Goal: Transaction & Acquisition: Purchase product/service

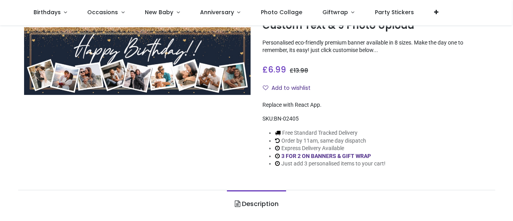
scroll to position [247, 0]
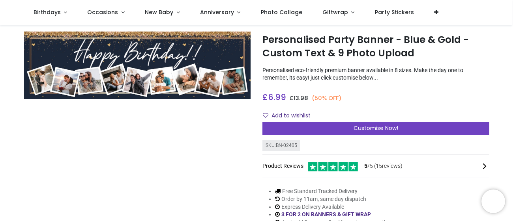
scroll to position [18, 0]
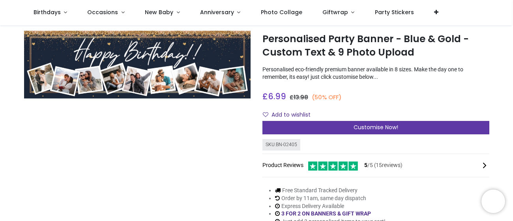
click at [377, 127] on span "Customise Now!" at bounding box center [375, 127] width 45 height 8
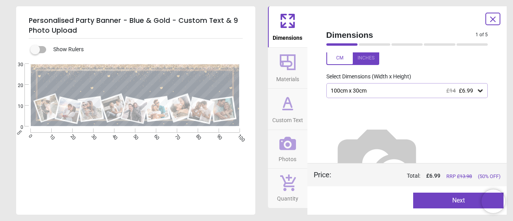
scroll to position [47, 0]
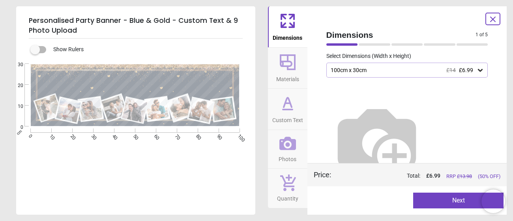
click at [286, 66] on icon at bounding box center [288, 62] width 16 height 16
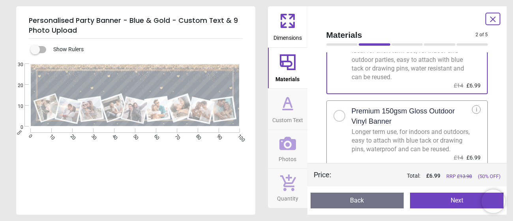
scroll to position [51, 0]
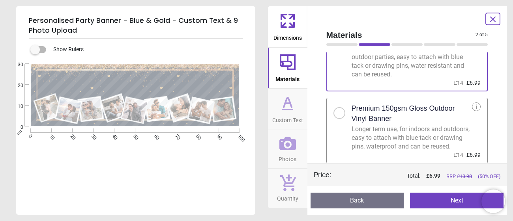
click at [288, 108] on icon at bounding box center [287, 103] width 19 height 19
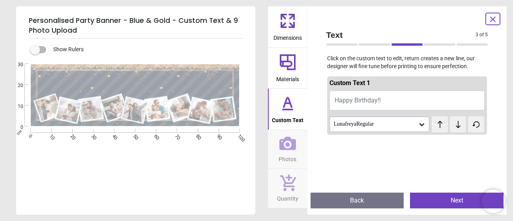
click at [283, 154] on span "Photos" at bounding box center [287, 158] width 18 height 12
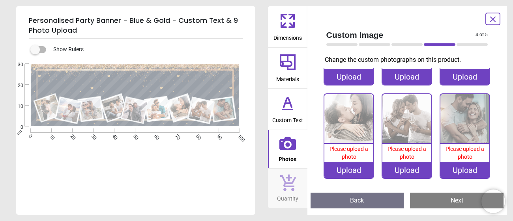
scroll to position [0, 0]
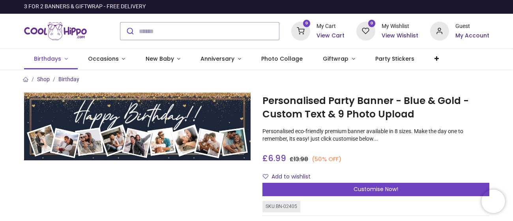
click at [64, 59] on link "Birthdays" at bounding box center [51, 59] width 54 height 21
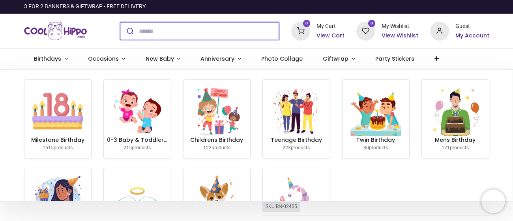
click at [192, 36] on input "search" at bounding box center [209, 30] width 140 height 17
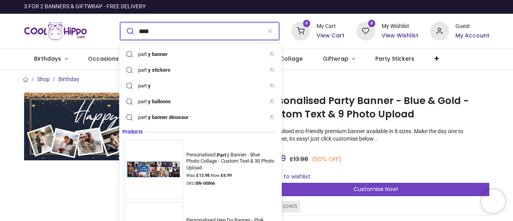
type input "**********"
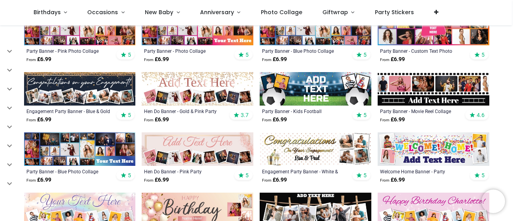
scroll to position [166, 0]
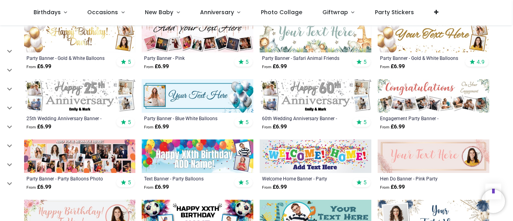
scroll to position [403, 0]
click at [314, 92] on img at bounding box center [315, 96] width 112 height 34
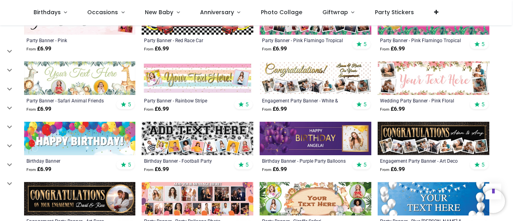
scroll to position [367, 0]
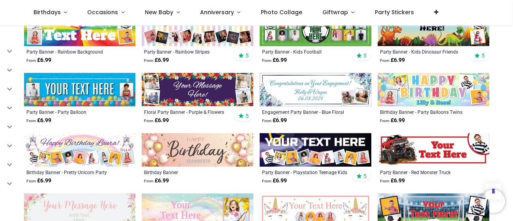
scroll to position [613, 0]
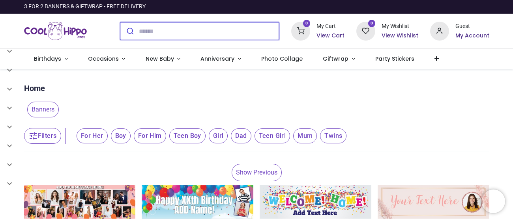
click at [177, 29] on input "search" at bounding box center [209, 30] width 140 height 17
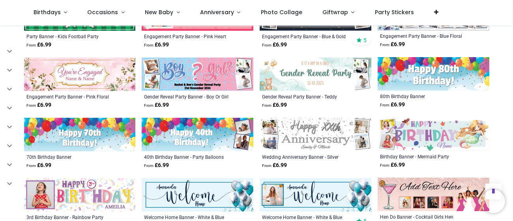
scroll to position [1174, 0]
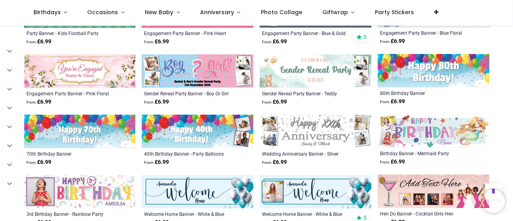
scroll to position [1199, 0]
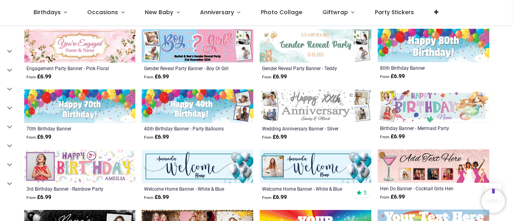
scroll to position [454, 0]
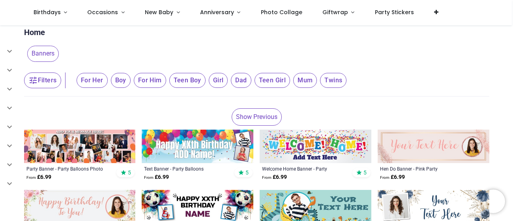
scroll to position [10, 0]
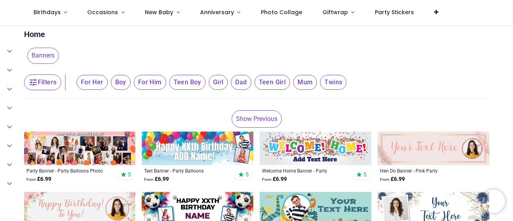
click at [416, 150] on img at bounding box center [433, 149] width 112 height 34
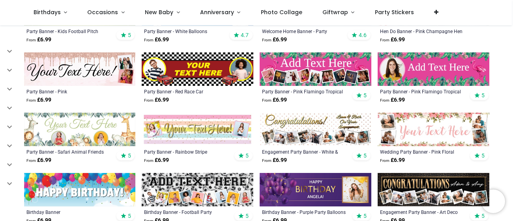
scroll to position [293, 0]
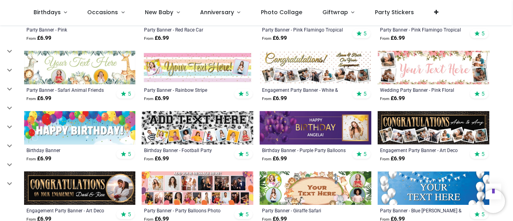
scroll to position [362, 0]
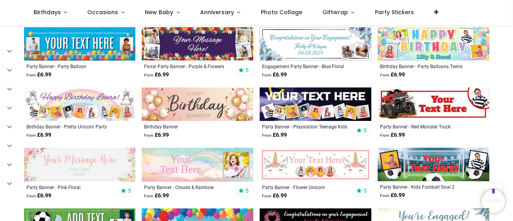
scroll to position [660, 0]
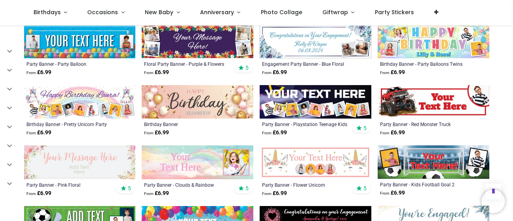
click at [190, 108] on img at bounding box center [198, 102] width 112 height 34
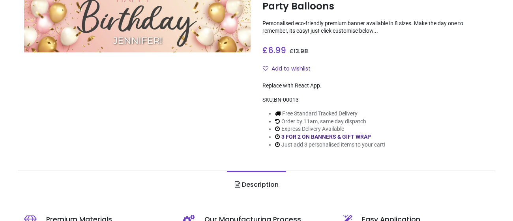
scroll to position [108, 0]
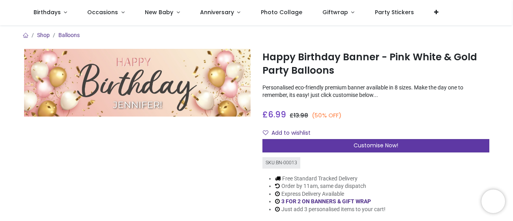
click at [370, 146] on span "Customise Now!" at bounding box center [375, 146] width 45 height 8
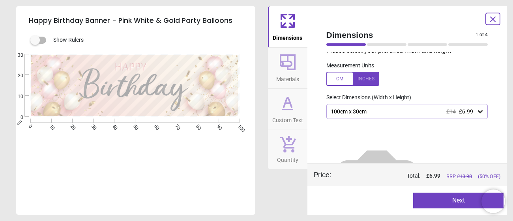
scroll to position [7, 0]
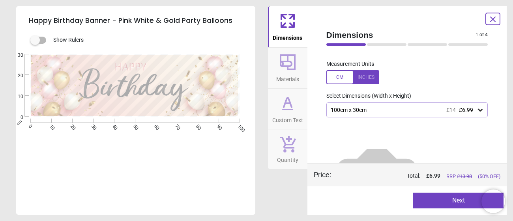
click at [291, 111] on icon at bounding box center [287, 103] width 19 height 19
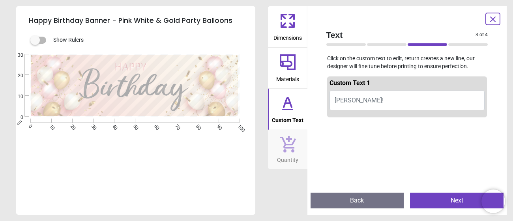
click at [367, 101] on button "JENNIFER!" at bounding box center [406, 101] width 155 height 20
click at [354, 101] on span "JENNIFER!" at bounding box center [358, 100] width 49 height 7
click at [351, 102] on span "JENNIFER!" at bounding box center [358, 100] width 49 height 7
type textarea "*"
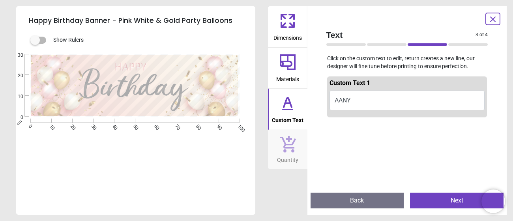
type textarea "*"
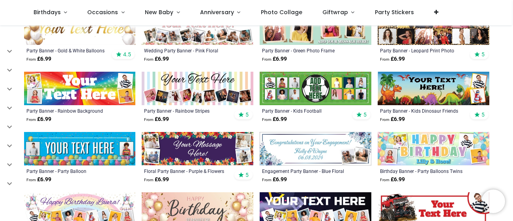
scroll to position [156, 0]
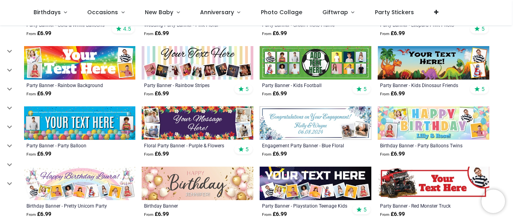
click at [187, 125] on img at bounding box center [198, 123] width 112 height 34
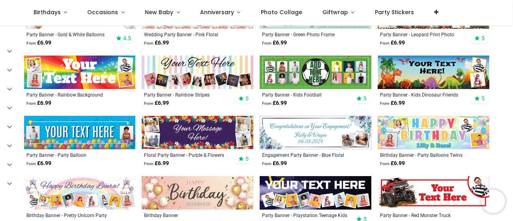
scroll to position [148, 0]
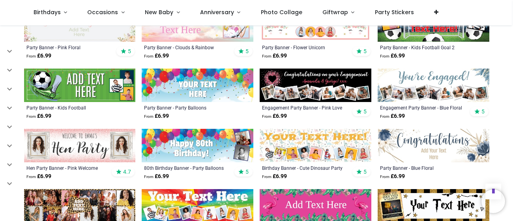
scroll to position [371, 0]
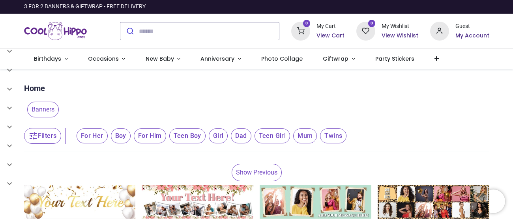
click at [244, 175] on link "Show Previous" at bounding box center [256, 172] width 50 height 17
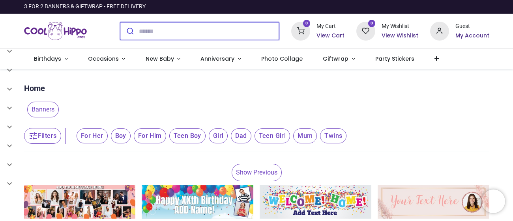
click at [142, 29] on input "search" at bounding box center [209, 30] width 140 height 17
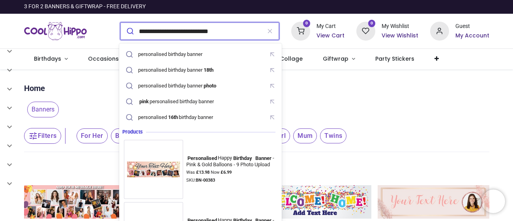
click at [120, 22] on button "submit" at bounding box center [129, 30] width 19 height 17
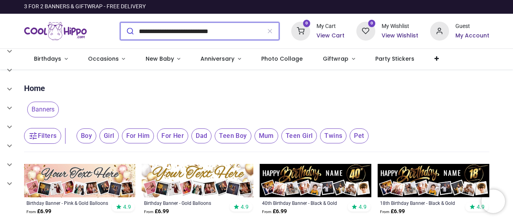
click at [230, 33] on input "**********" at bounding box center [200, 30] width 122 height 17
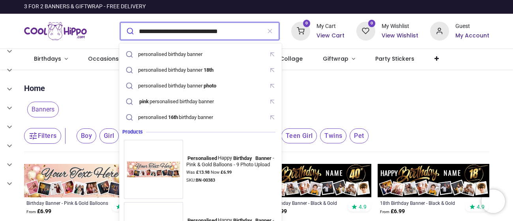
type input "**********"
click at [120, 22] on button "submit" at bounding box center [129, 30] width 19 height 17
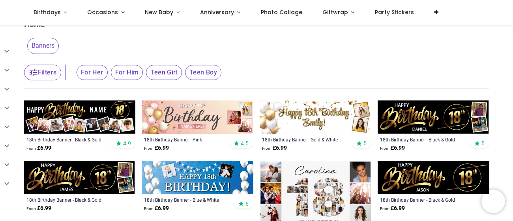
scroll to position [23, 0]
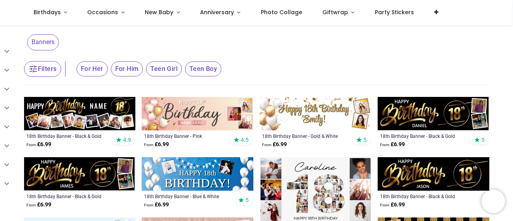
click at [314, 112] on img at bounding box center [315, 114] width 112 height 34
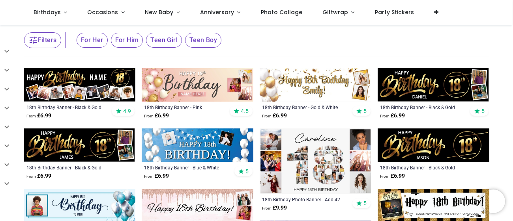
scroll to position [60, 0]
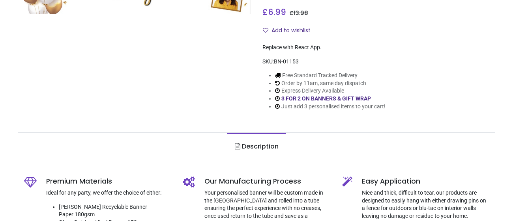
scroll to position [68, 0]
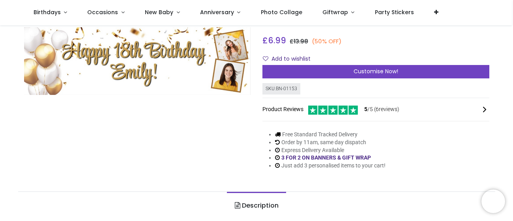
scroll to position [77, 0]
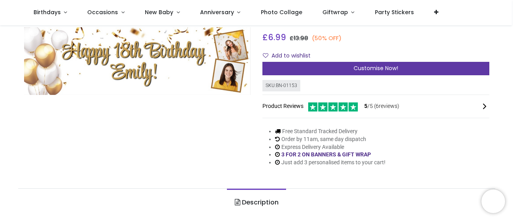
click at [376, 68] on span "Customise Now!" at bounding box center [375, 68] width 45 height 8
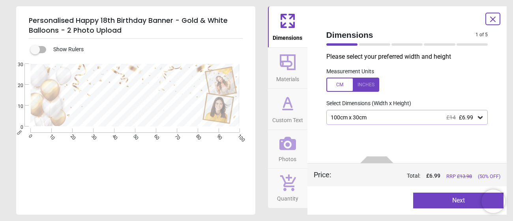
click at [289, 108] on icon at bounding box center [287, 103] width 19 height 19
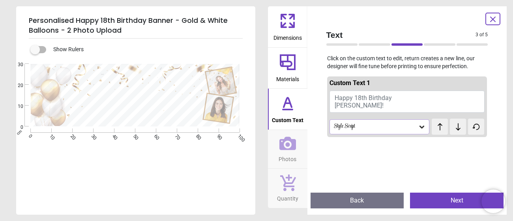
click at [348, 99] on span "Happy 18th Birthday Emily!" at bounding box center [362, 101] width 57 height 15
click at [341, 100] on span "Happy 18th Birthday Emily!" at bounding box center [362, 101] width 57 height 15
type textarea "**********"
click at [163, 168] on div "**********" at bounding box center [134, 174] width 237 height 221
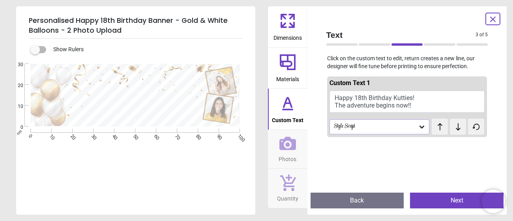
click at [288, 154] on span "Photos" at bounding box center [287, 158] width 18 height 12
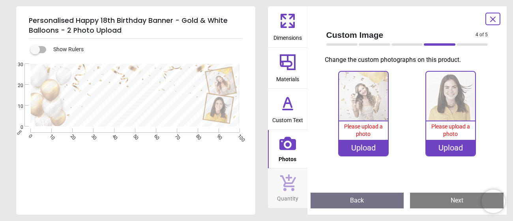
click at [289, 119] on span "Custom Text" at bounding box center [287, 119] width 31 height 12
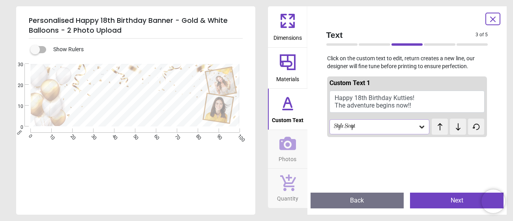
click at [423, 128] on icon at bounding box center [422, 127] width 8 height 8
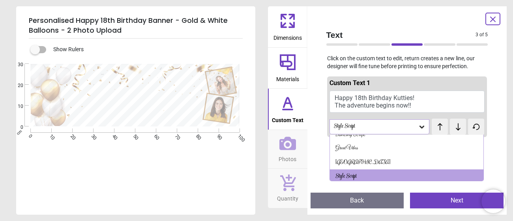
scroll to position [52, 0]
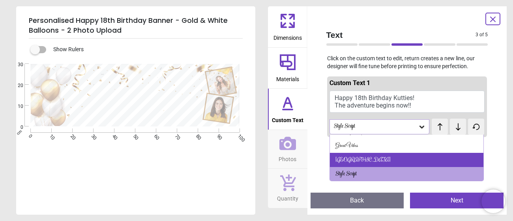
click at [387, 156] on div "Rochester" at bounding box center [407, 160] width 154 height 14
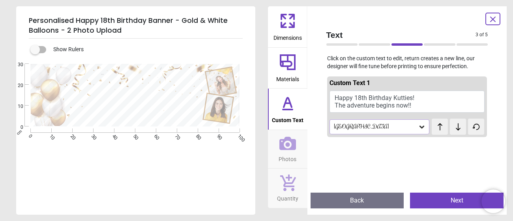
scroll to position [0, 0]
click at [418, 129] on icon at bounding box center [422, 127] width 8 height 8
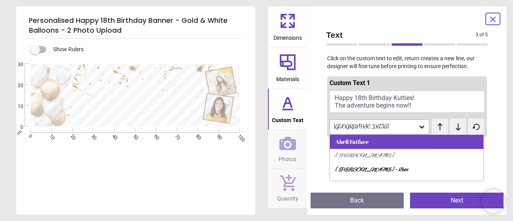
click at [391, 141] on div "Abril Fatface" at bounding box center [407, 142] width 154 height 14
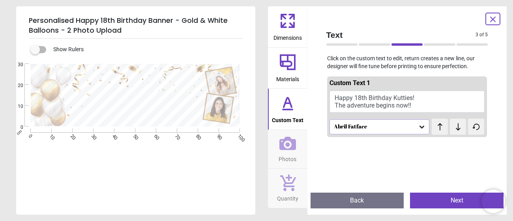
click at [413, 126] on div "Abril Fatface" at bounding box center [375, 126] width 85 height 7
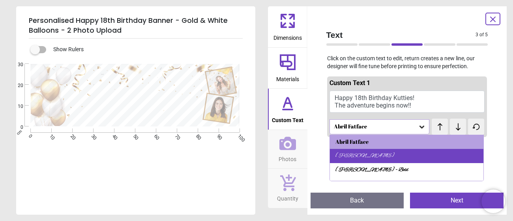
click at [397, 151] on div "Alex Brush" at bounding box center [407, 156] width 154 height 14
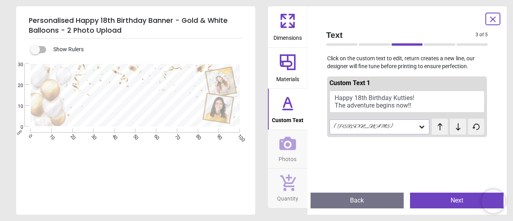
click at [411, 131] on div "Alex Brush" at bounding box center [379, 126] width 100 height 15
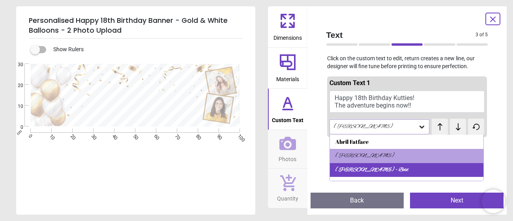
click at [388, 170] on div "Alex Brush - Bold" at bounding box center [407, 170] width 154 height 14
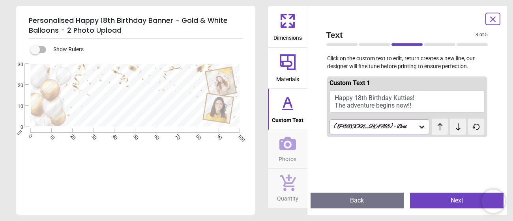
click at [405, 127] on div "Alex Brush - Bold" at bounding box center [375, 126] width 85 height 7
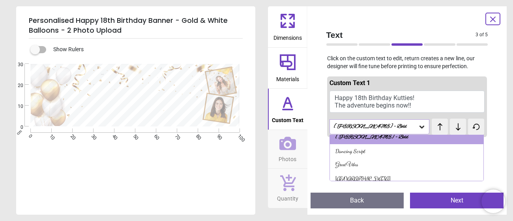
scroll to position [34, 0]
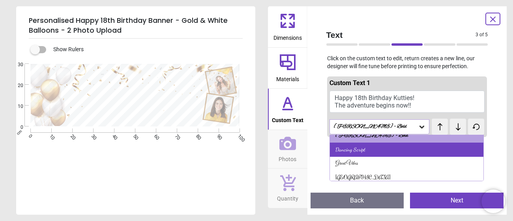
click at [389, 151] on div "Dancing Script" at bounding box center [407, 150] width 154 height 14
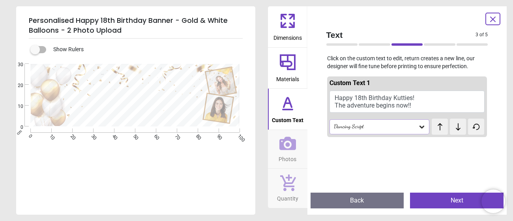
click at [399, 130] on div "Dancing Script" at bounding box center [379, 126] width 100 height 15
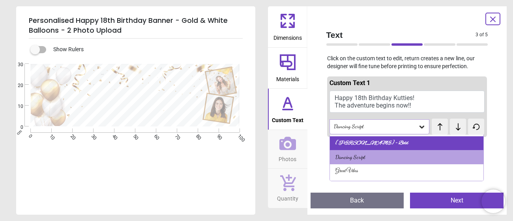
scroll to position [28, 0]
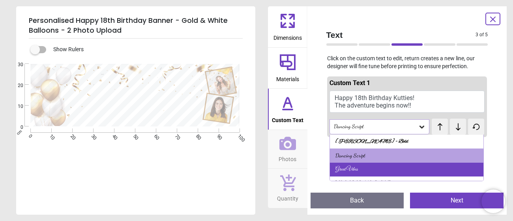
click at [384, 170] on div "Great Vibes" at bounding box center [407, 170] width 154 height 14
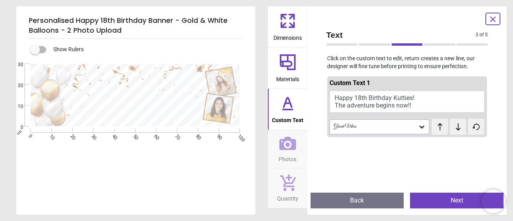
click at [403, 129] on div "Great Vibes" at bounding box center [375, 126] width 85 height 7
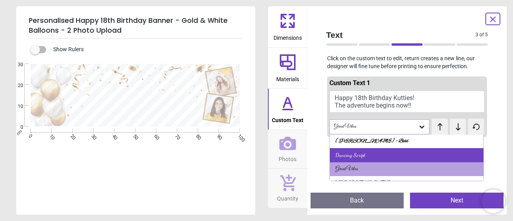
scroll to position [30, 0]
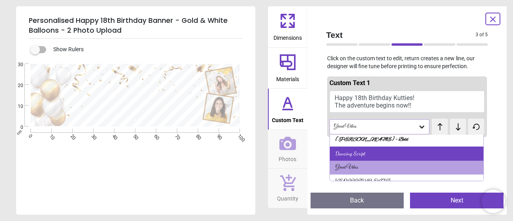
click at [393, 156] on div "Dancing Script" at bounding box center [407, 154] width 154 height 14
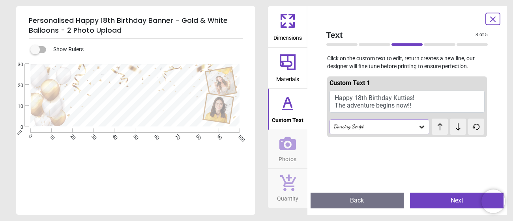
click at [400, 129] on div "Dancing Script" at bounding box center [375, 126] width 85 height 7
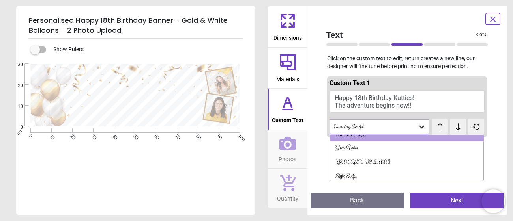
scroll to position [52, 0]
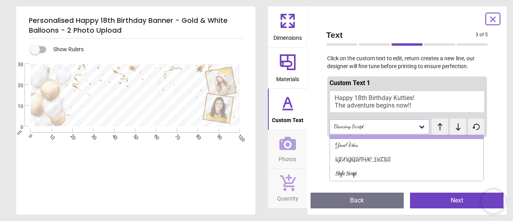
click at [384, 162] on div "Rochester" at bounding box center [407, 160] width 154 height 14
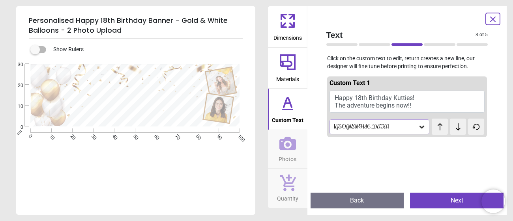
click at [394, 130] on div "Rochester" at bounding box center [375, 126] width 85 height 7
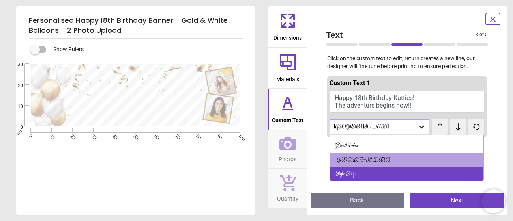
click at [382, 173] on div "Style Script" at bounding box center [407, 174] width 154 height 14
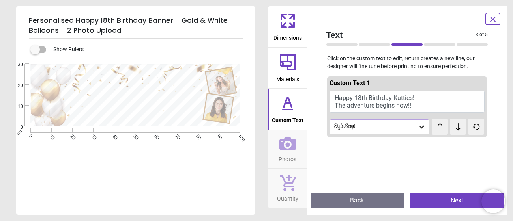
click at [388, 131] on div "Style Script" at bounding box center [379, 126] width 100 height 15
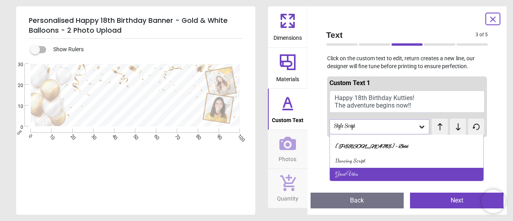
scroll to position [24, 0]
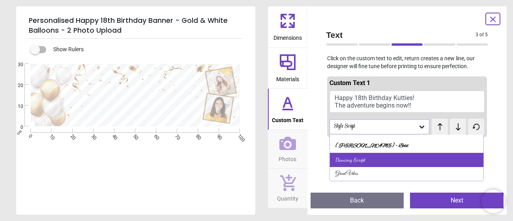
click at [377, 158] on div "Dancing Script" at bounding box center [407, 160] width 154 height 14
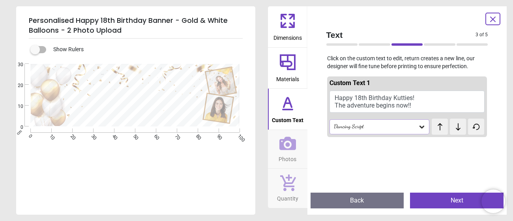
click at [289, 152] on span "Photos" at bounding box center [287, 158] width 18 height 12
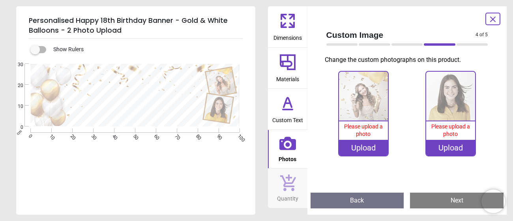
click at [361, 150] on div "Upload" at bounding box center [363, 148] width 49 height 16
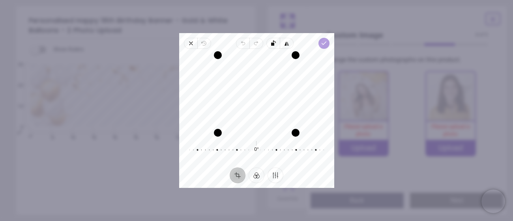
click at [324, 44] on polyline "button" at bounding box center [323, 43] width 4 height 3
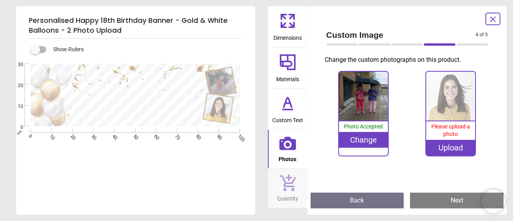
click at [456, 151] on div "Upload" at bounding box center [450, 148] width 49 height 16
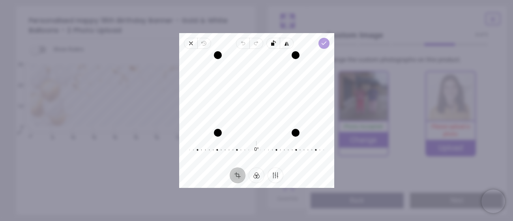
click at [323, 43] on icon "button" at bounding box center [323, 43] width 6 height 6
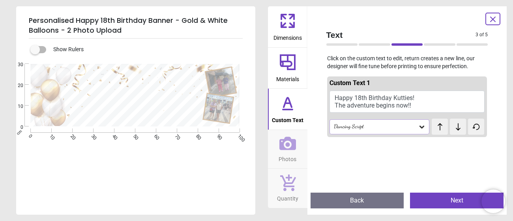
scroll to position [77, 0]
